Goal: Find specific page/section: Find specific page/section

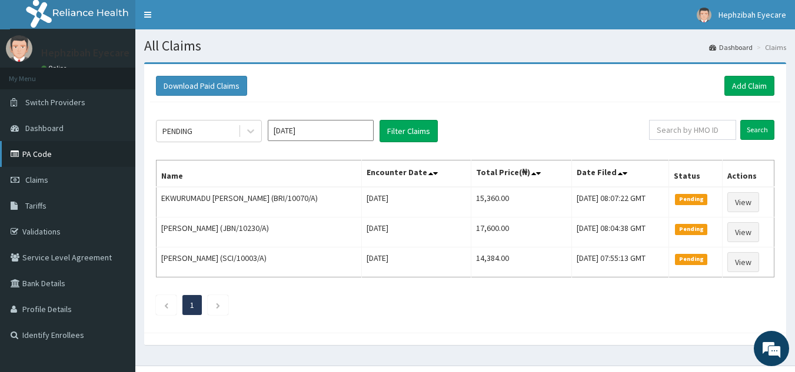
click at [34, 152] on link "PA Code" at bounding box center [67, 154] width 135 height 26
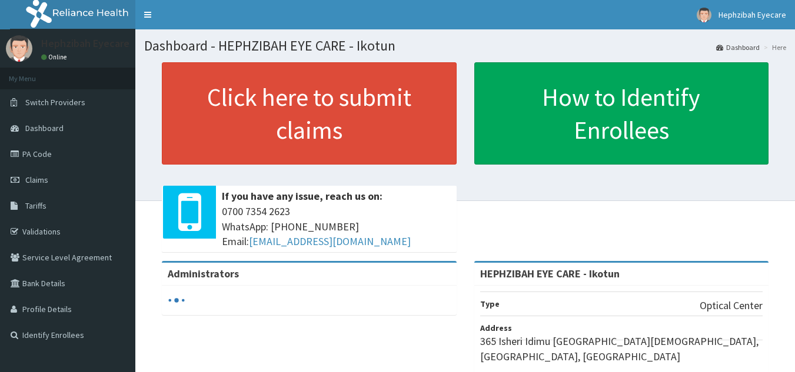
click at [47, 156] on link "PA Code" at bounding box center [67, 154] width 135 height 26
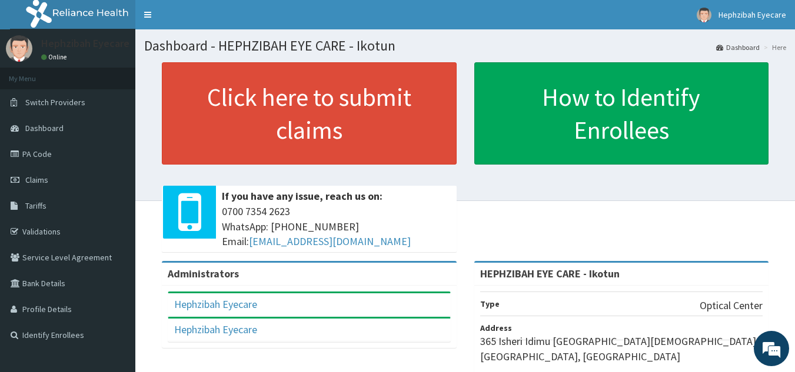
click at [685, 51] on h1 "Dashboard - HEPHZIBAH EYE CARE - Ikotun" at bounding box center [465, 45] width 642 height 15
click at [51, 152] on link "PA Code" at bounding box center [67, 154] width 135 height 26
click at [32, 157] on link "PA Code" at bounding box center [67, 154] width 135 height 26
